Goal: Task Accomplishment & Management: Use online tool/utility

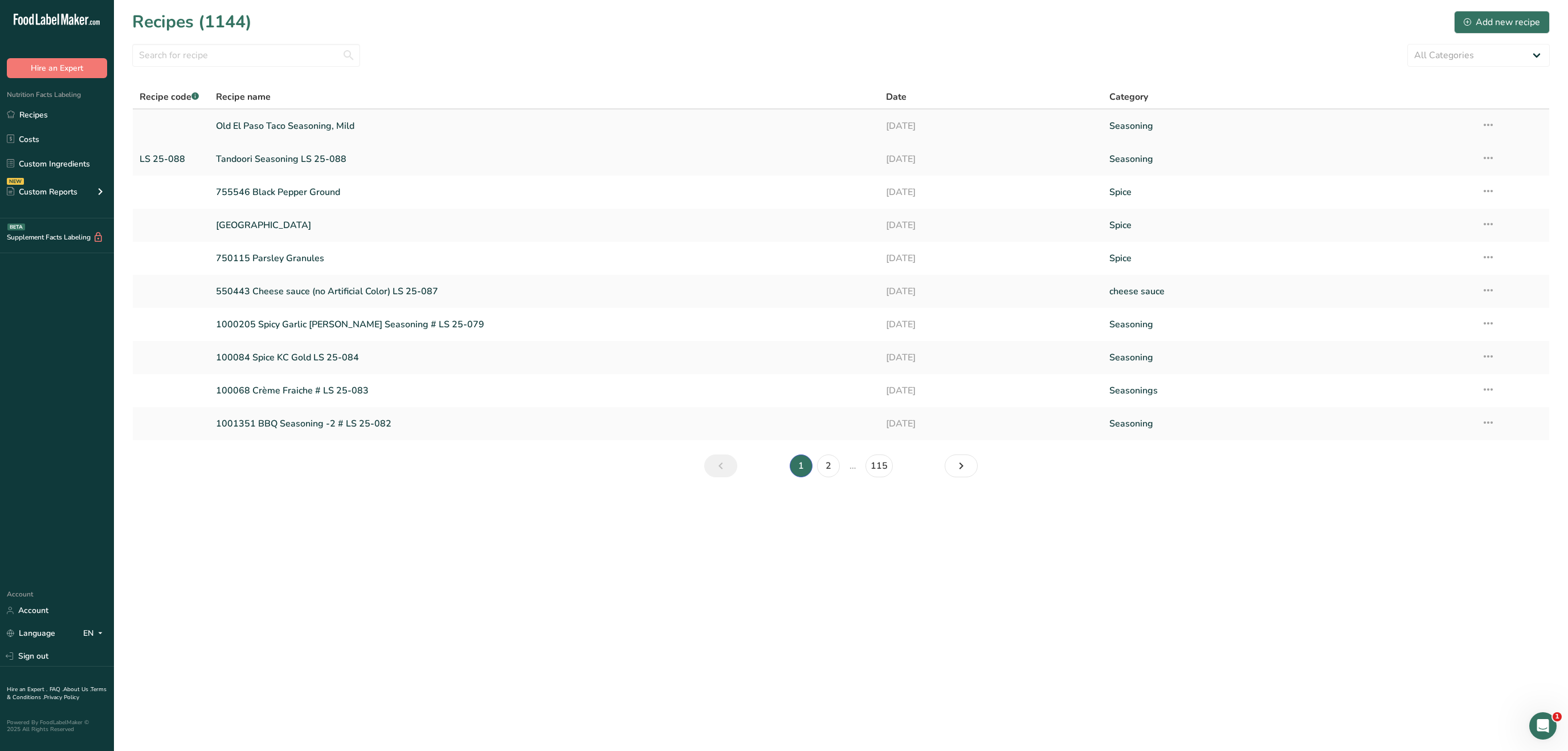
click at [299, 122] on link "Old El Paso Taco Seasoning, Mild" at bounding box center [544, 125] width 656 height 24
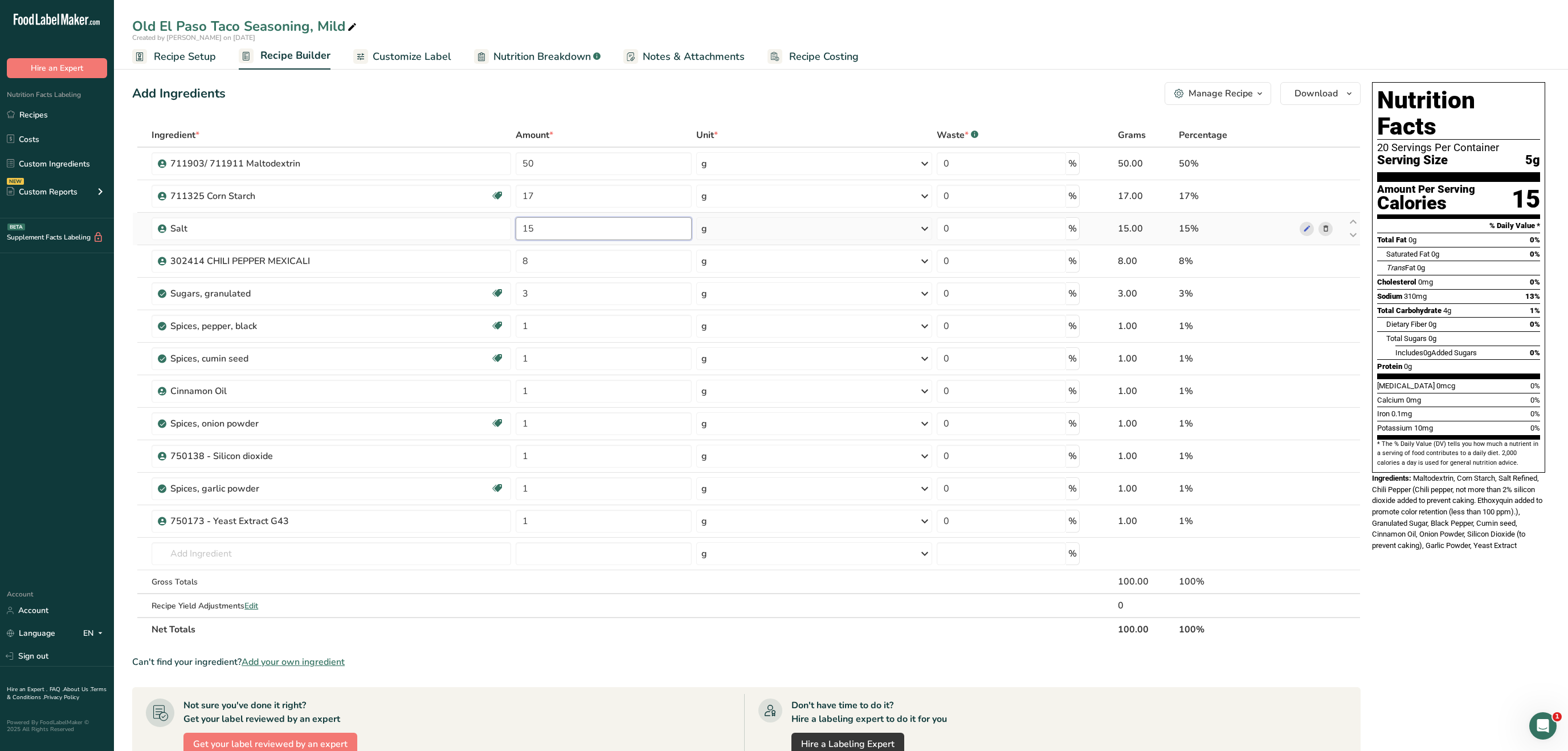
click at [572, 231] on input "15" at bounding box center [603, 228] width 176 height 23
click at [1479, 551] on div "Nutrition Facts 20 Servings Per Container Serving Size 5g Amount Per Serving Ca…" at bounding box center [1459, 562] width 183 height 968
click at [581, 226] on input "14" at bounding box center [604, 228] width 177 height 23
type input "14.5"
click at [1438, 569] on div "Nutrition Facts 20 Servings Per Container Serving Size 5g Amount Per Serving Ca…" at bounding box center [1459, 562] width 183 height 968
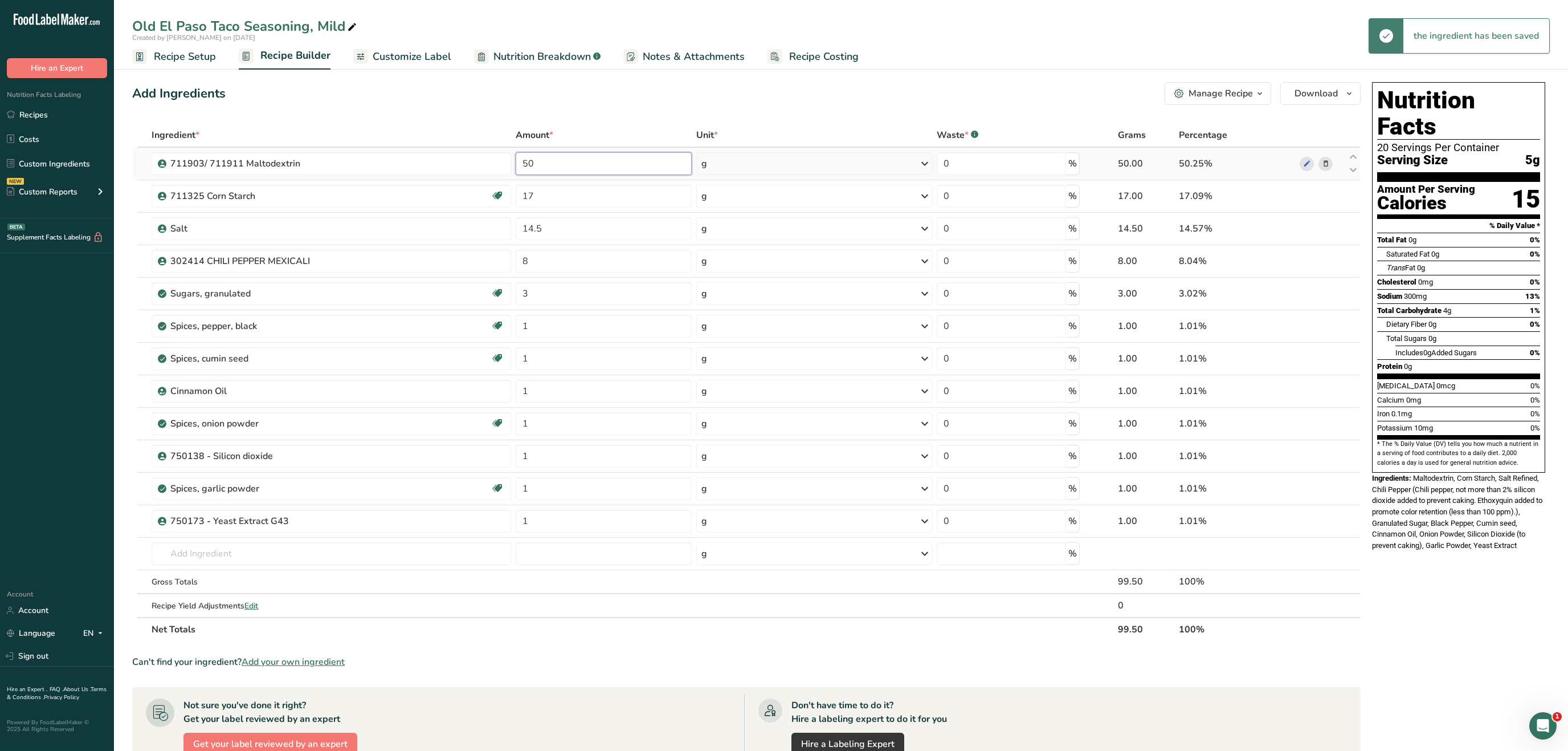
click at [562, 169] on input "50" at bounding box center [604, 163] width 177 height 23
type input "50.5"
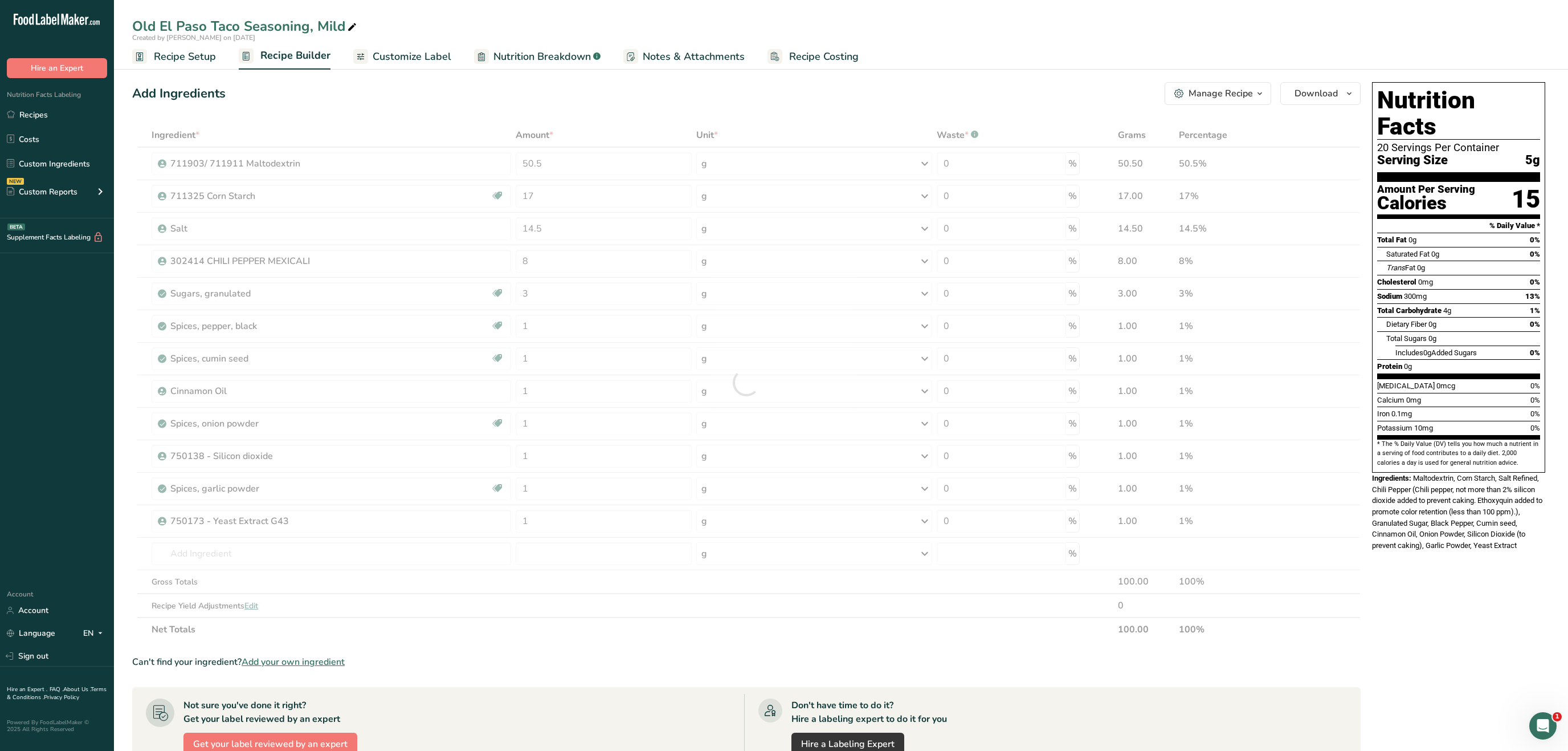
click at [1522, 600] on div "Nutrition Facts 20 Servings Per Container Serving Size 5g Amount Per Serving Ca…" at bounding box center [1459, 562] width 183 height 968
click at [287, 555] on input "text" at bounding box center [331, 553] width 359 height 23
type input "x"
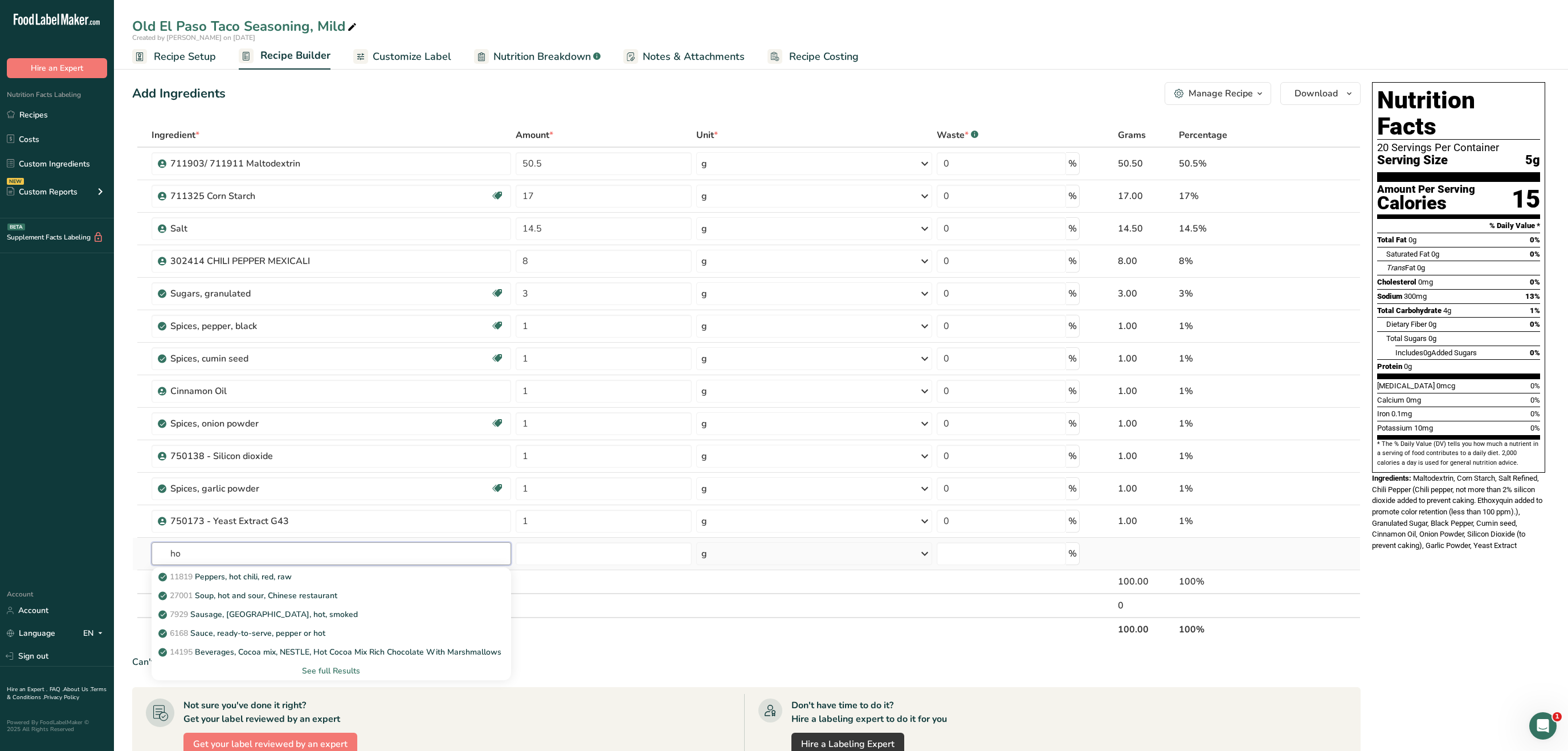
type input "h"
type input "chili"
click at [362, 591] on link "2009 Spices, chili powder" at bounding box center [331, 595] width 359 height 19
type input "Spices, chili powder"
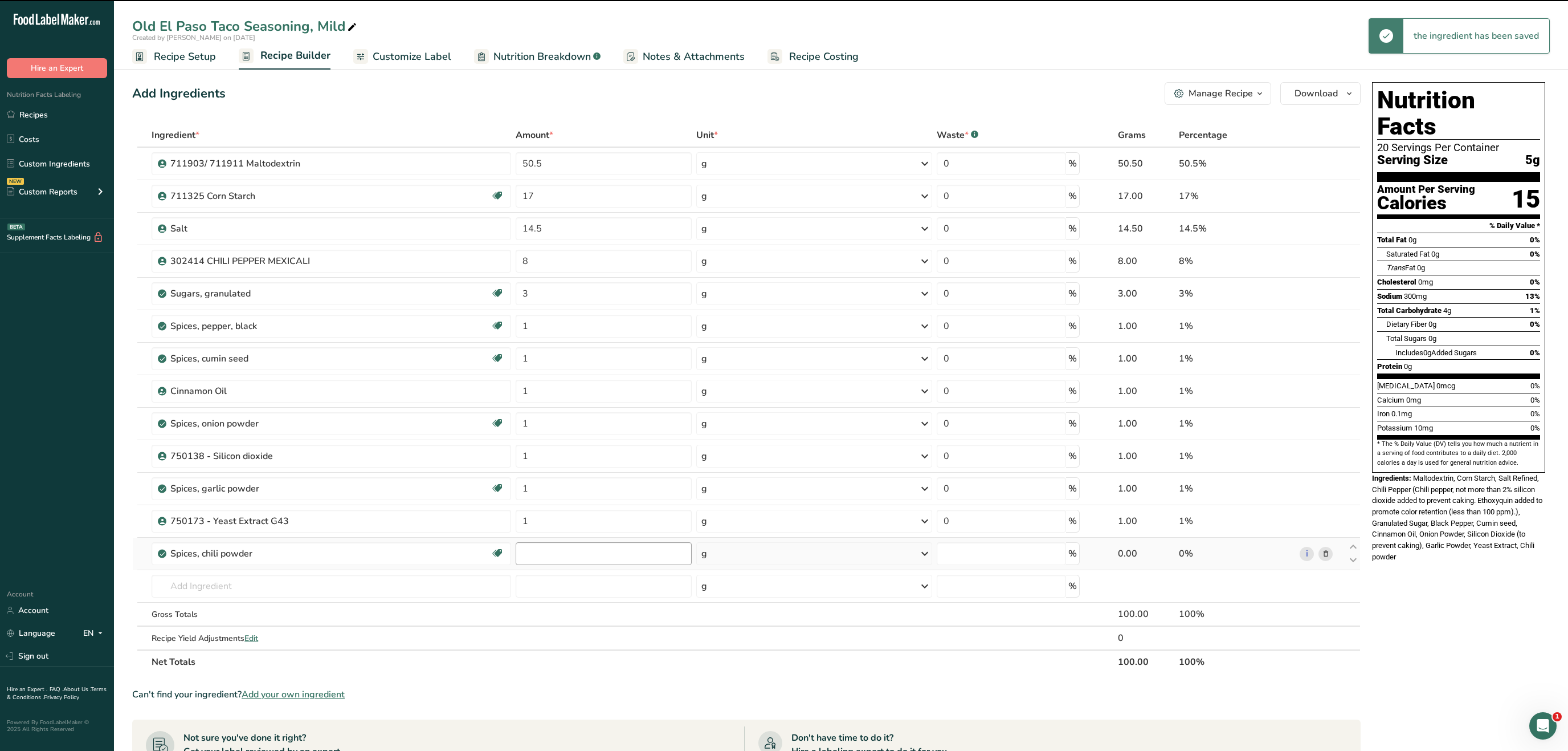
type input "0"
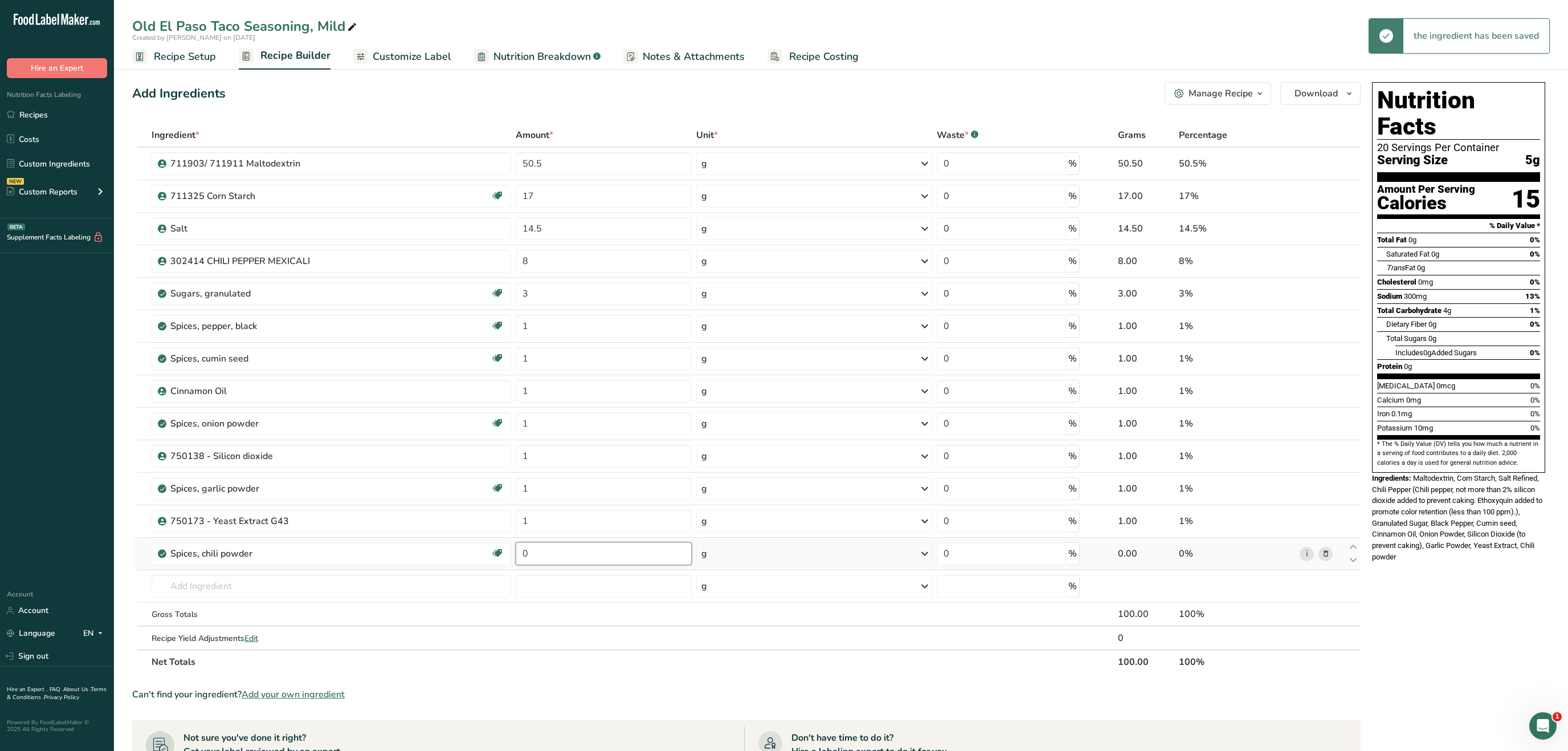
drag, startPoint x: 548, startPoint y: 557, endPoint x: 498, endPoint y: 552, distance: 50.2
click at [516, 552] on input "0" at bounding box center [603, 553] width 176 height 23
type input "1"
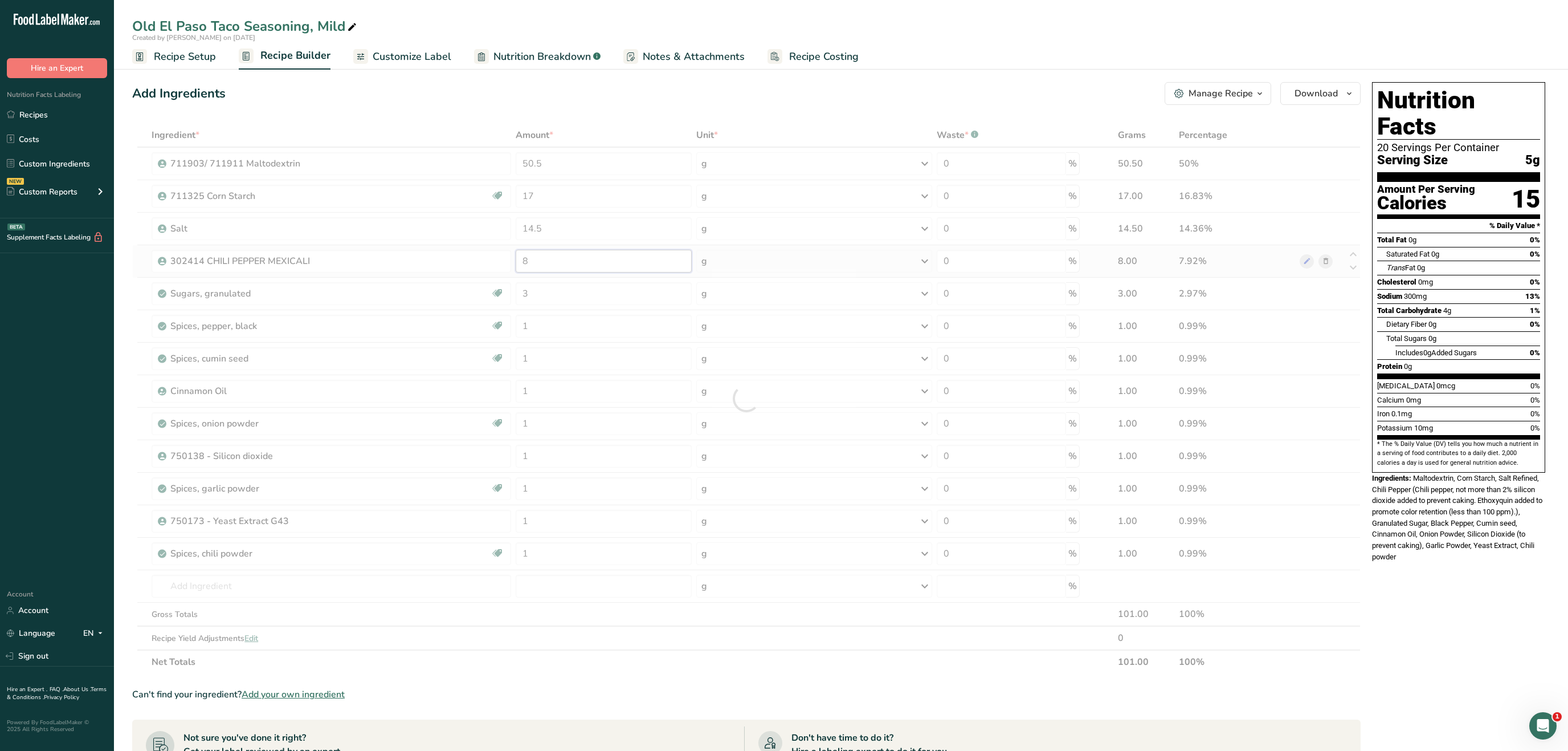
drag, startPoint x: 518, startPoint y: 256, endPoint x: 477, endPoint y: 254, distance: 41.0
click at [516, 254] on input "8" at bounding box center [603, 261] width 176 height 23
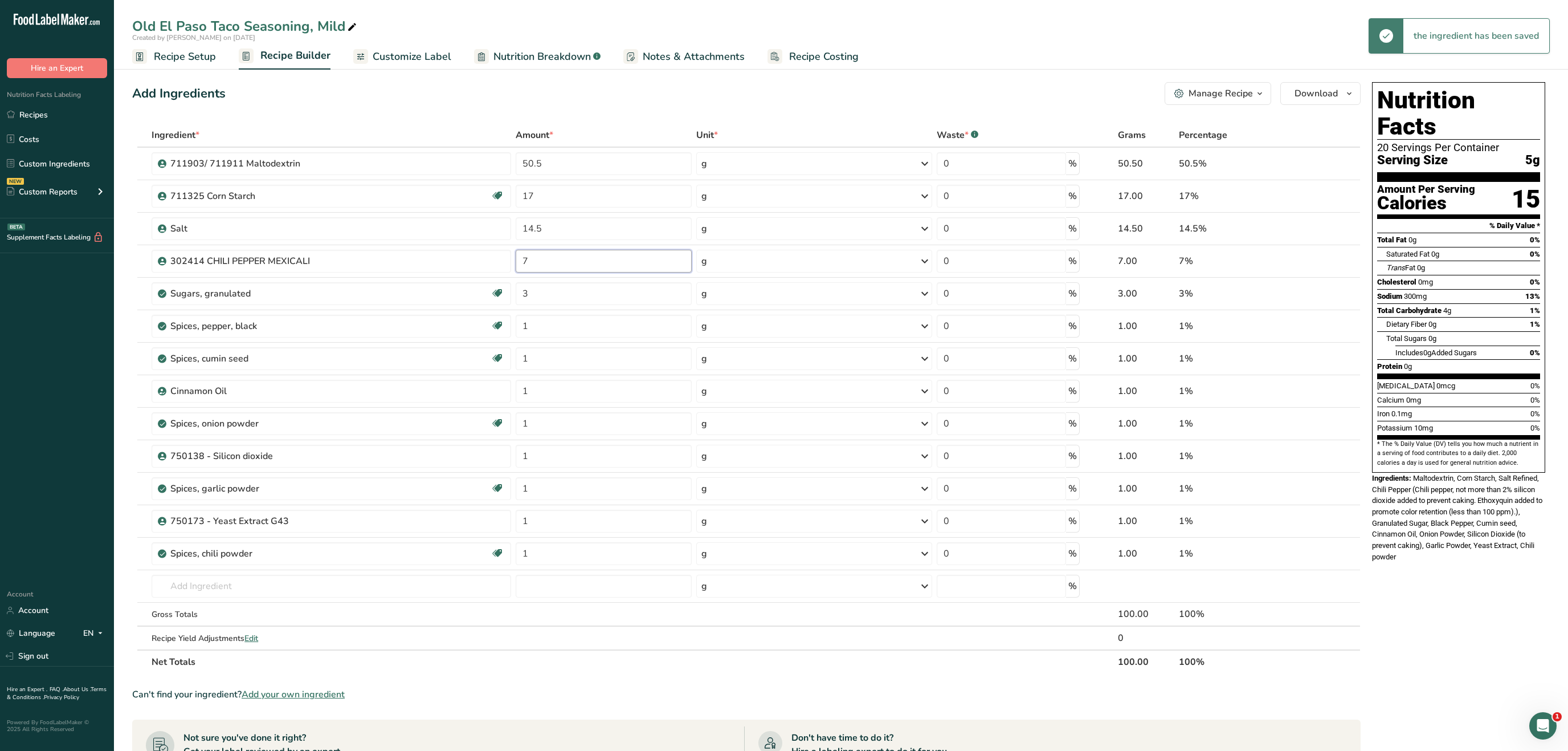
type input "7"
click at [1519, 662] on div "Nutrition Facts 20 Servings Per Container Serving Size 5g Amount Per Serving Ca…" at bounding box center [1459, 578] width 183 height 1001
